Goal: Task Accomplishment & Management: Complete application form

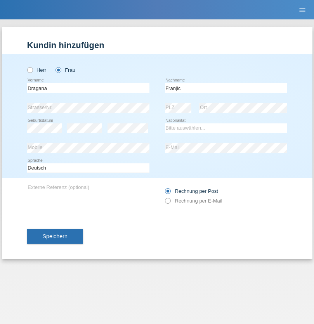
type input "Franjic"
select select "CH"
select select "en"
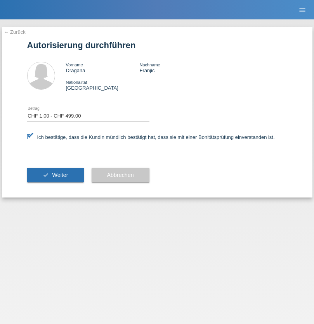
select select "1"
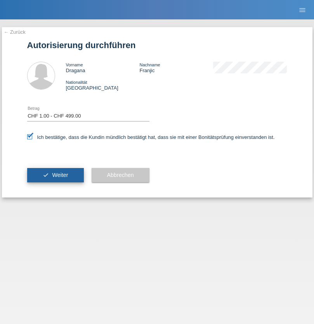
click at [55, 175] on span "Weiter" at bounding box center [60, 175] width 16 height 6
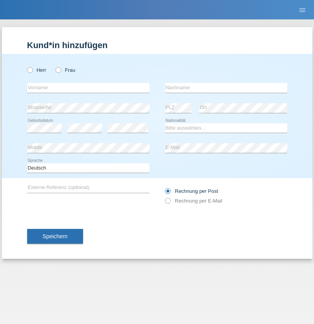
radio input "true"
click at [88, 88] on input "text" at bounding box center [88, 88] width 122 height 10
type input "Jonathan"
click at [226, 88] on input "text" at bounding box center [226, 88] width 122 height 10
type input "Bezzola"
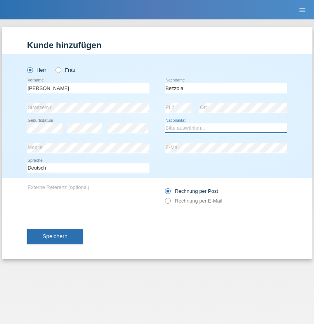
select select "CH"
radio input "true"
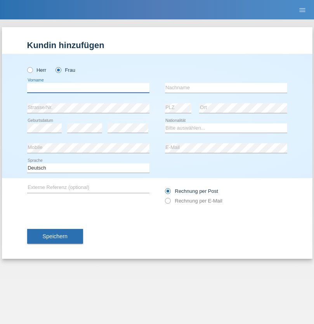
click at [88, 88] on input "text" at bounding box center [88, 88] width 122 height 10
type input "Rinore"
click at [226, 88] on input "text" at bounding box center [226, 88] width 122 height 10
type input "[PERSON_NAME]"
select select "CH"
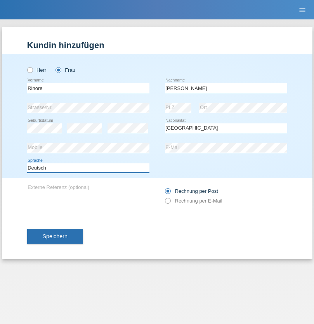
select select "en"
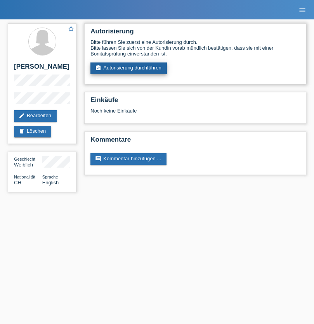
click at [129, 68] on link "assignment_turned_in Autorisierung durchführen" at bounding box center [128, 68] width 76 height 12
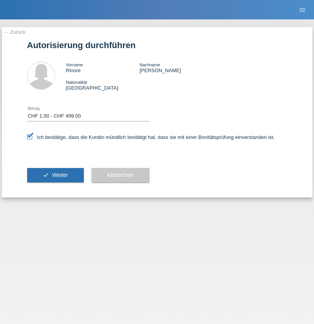
select select "1"
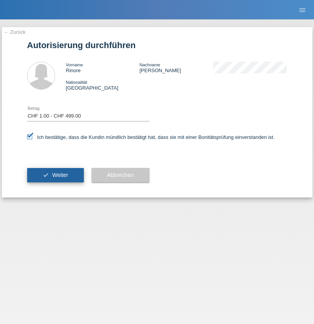
click at [55, 175] on span "Weiter" at bounding box center [60, 175] width 16 height 6
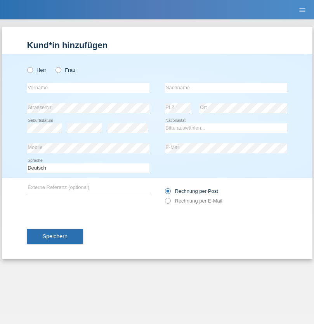
radio input "true"
click at [88, 88] on input "text" at bounding box center [88, 88] width 122 height 10
type input "Goekhan"
click at [226, 88] on input "text" at bounding box center [226, 88] width 122 height 10
type input "Akarsu"
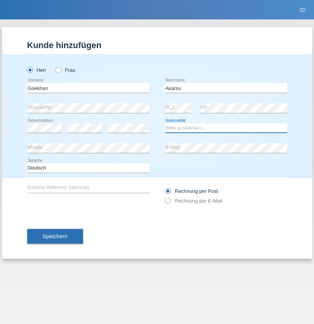
select select "AT"
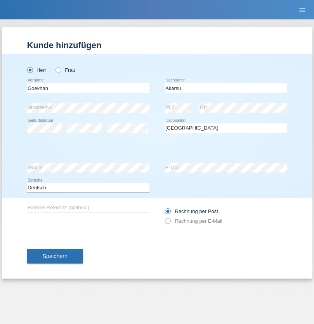
select select "C"
select select "01"
select select "05"
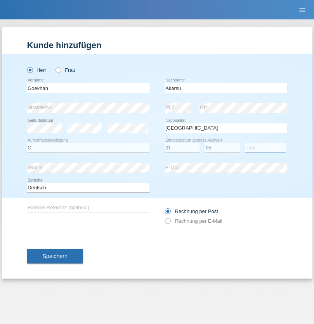
select select "2021"
select select "en"
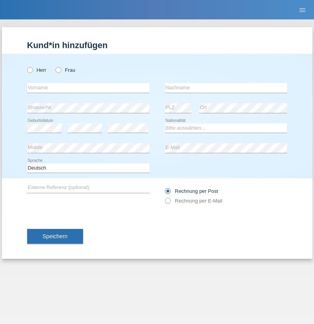
radio input "true"
click at [88, 88] on input "text" at bounding box center [88, 88] width 122 height 10
type input "Daniele"
click at [226, 88] on input "text" at bounding box center [226, 88] width 122 height 10
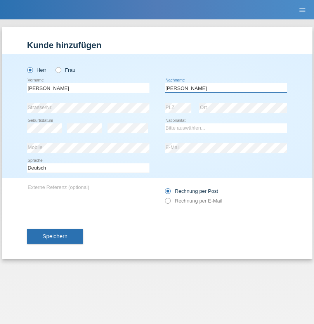
type input "Daniele"
select select "IT"
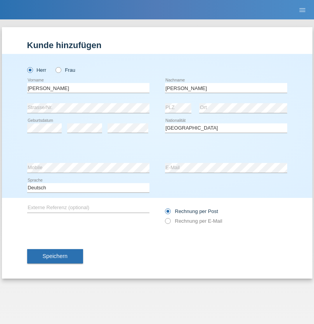
select select "C"
select select "22"
select select "06"
select select "1964"
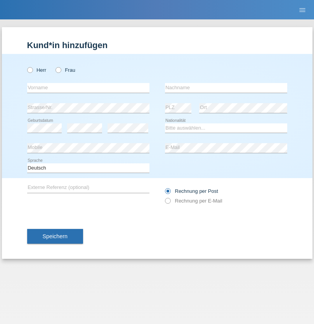
radio input "true"
click at [88, 88] on input "text" at bounding box center [88, 88] width 122 height 10
type input "Carnevale"
click at [226, 88] on input "text" at bounding box center [226, 88] width 122 height 10
type input "Alessio"
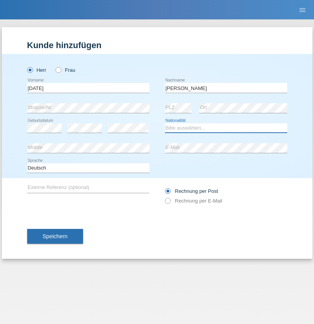
select select "IT"
select select "C"
select select "01"
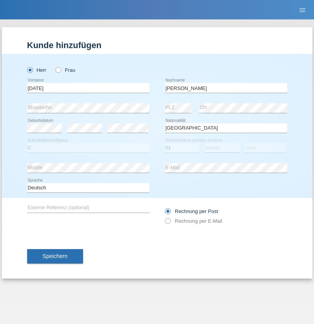
select select "05"
select select "2021"
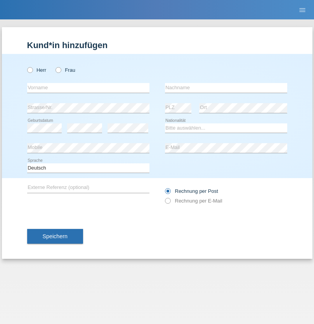
radio input "true"
click at [88, 88] on input "text" at bounding box center [88, 88] width 122 height 10
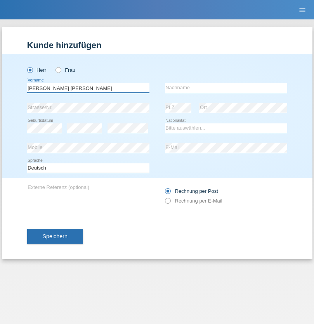
type input "[PERSON_NAME] [PERSON_NAME]"
click at [226, 88] on input "text" at bounding box center [226, 88] width 122 height 10
type input "Cislariu"
select select "CH"
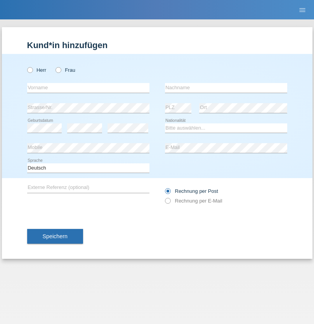
radio input "true"
select select "CH"
radio input "true"
click at [88, 88] on input "text" at bounding box center [88, 88] width 122 height 10
type input "Zsolt"
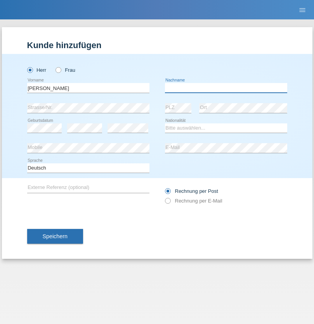
click at [226, 88] on input "text" at bounding box center [226, 88] width 122 height 10
type input "Kappelmayer"
select select "MG"
select select "C"
select select "31"
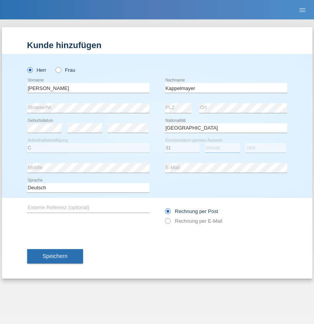
select select "08"
select select "2021"
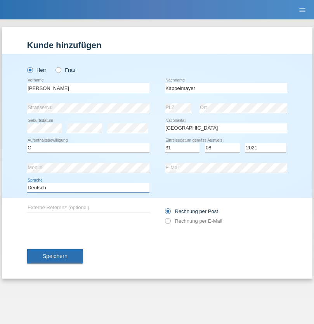
select select "en"
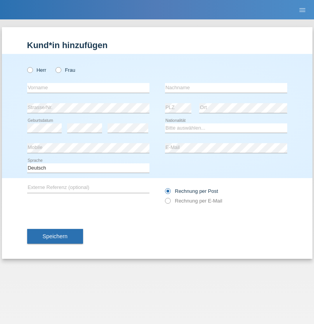
radio input "true"
click at [88, 88] on input "text" at bounding box center [88, 88] width 122 height 10
type input "firat"
click at [226, 88] on input "text" at bounding box center [226, 88] width 122 height 10
type input "kara"
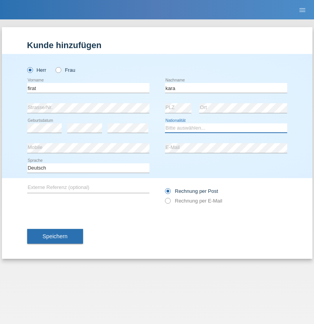
select select "CH"
radio input "true"
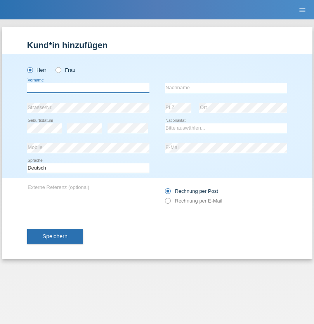
click at [88, 88] on input "text" at bounding box center [88, 88] width 122 height 10
type input "Jean Panda"
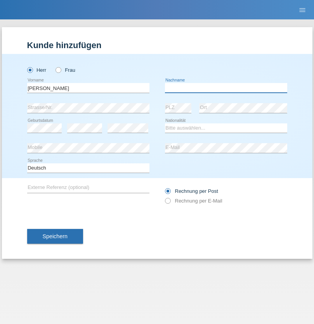
click at [226, 88] on input "text" at bounding box center [226, 88] width 122 height 10
type input "Panda nzinga"
select select "MN"
select select "C"
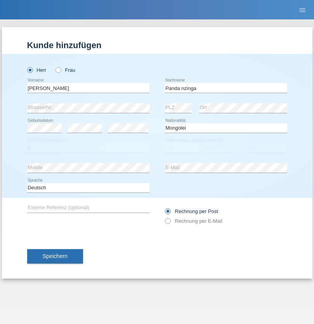
select select "28"
select select "11"
select select "2001"
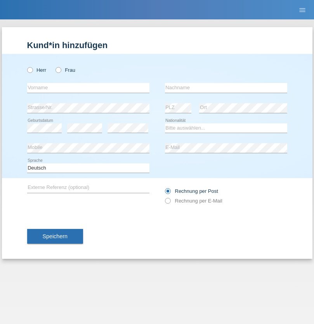
radio input "true"
select select "HU"
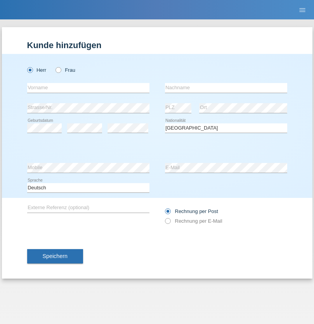
select select "C"
select select "30"
select select "10"
select select "2021"
